Goal: Task Accomplishment & Management: Use online tool/utility

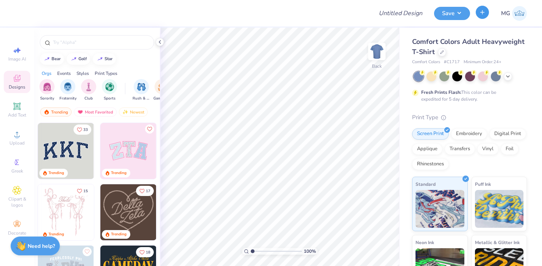
click at [485, 12] on icon "button" at bounding box center [482, 12] width 6 height 6
click at [405, 16] on input "Design Title" at bounding box center [409, 13] width 37 height 15
click at [441, 52] on icon at bounding box center [441, 51] width 3 height 3
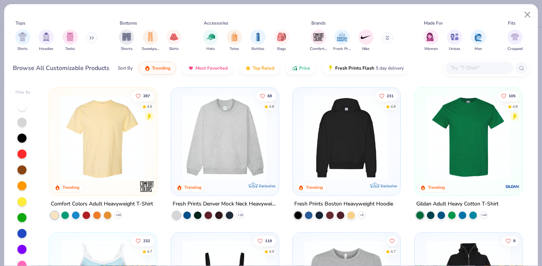
click at [90, 36] on button at bounding box center [91, 37] width 11 height 11
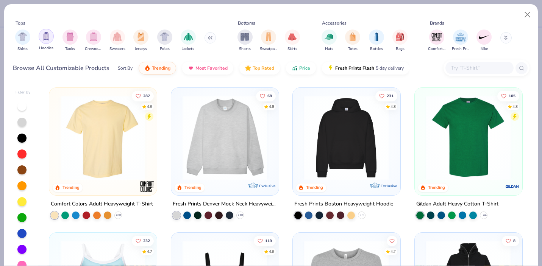
click at [50, 38] on div "filter for Hoodies" at bounding box center [46, 36] width 15 height 15
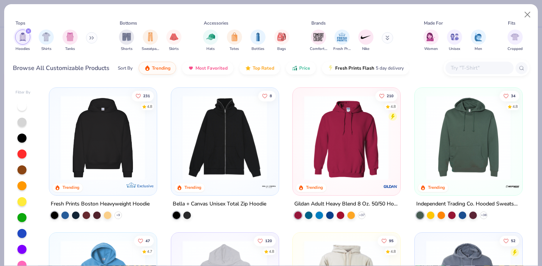
click at [99, 147] on img at bounding box center [103, 137] width 92 height 85
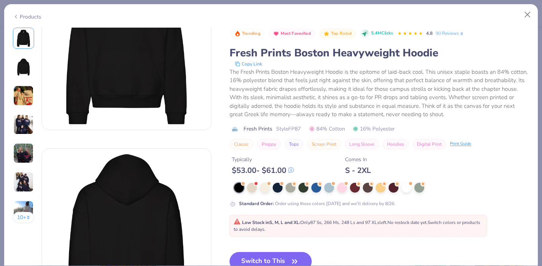
scroll to position [68, 0]
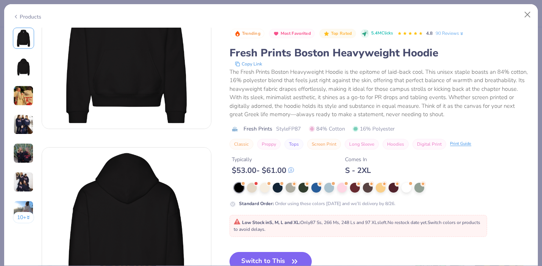
click at [277, 261] on button "Switch to This" at bounding box center [270, 261] width 82 height 19
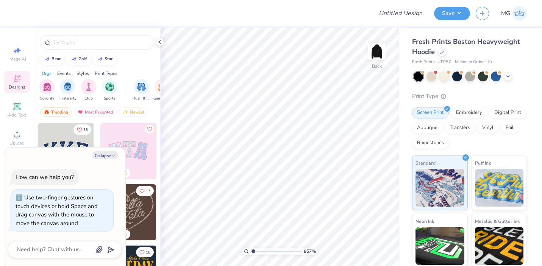
type input "8.57"
type textarea "x"
drag, startPoint x: 251, startPoint y: 251, endPoint x: 193, endPoint y: 262, distance: 59.3
click at [251, 255] on input "range" at bounding box center [276, 251] width 51 height 7
type input "1"
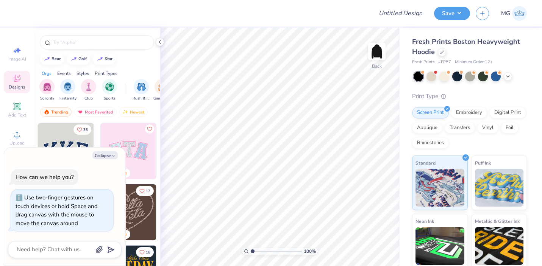
click at [206, 251] on div "100 %" at bounding box center [280, 147] width 239 height 239
